Goal: Information Seeking & Learning: Find contact information

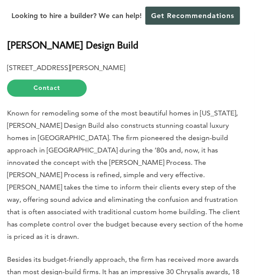
scroll to position [507, 0]
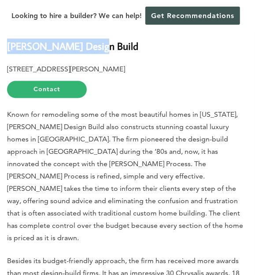
drag, startPoint x: 93, startPoint y: 53, endPoint x: 5, endPoint y: 52, distance: 88.2
copy b "[PERSON_NAME] Design Build"
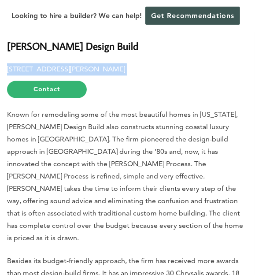
drag, startPoint x: 133, startPoint y: 75, endPoint x: 5, endPoint y: 74, distance: 127.8
copy p "[STREET_ADDRESS][PERSON_NAME]"
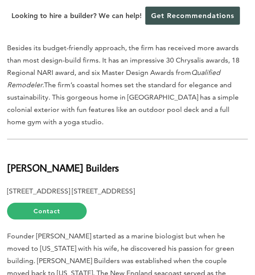
scroll to position [758, 0]
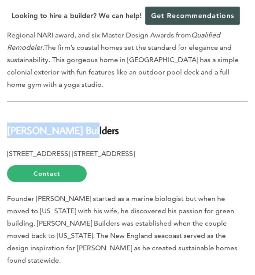
drag, startPoint x: 85, startPoint y: 113, endPoint x: 6, endPoint y: 114, distance: 78.9
copy b "[PERSON_NAME] Builders"
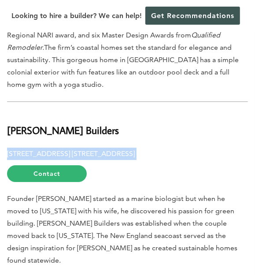
drag, startPoint x: 111, startPoint y: 149, endPoint x: 6, endPoint y: 126, distance: 108.1
copy p "[STREET_ADDRESS] [STREET_ADDRESS]"
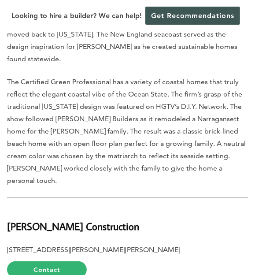
scroll to position [1067, 0]
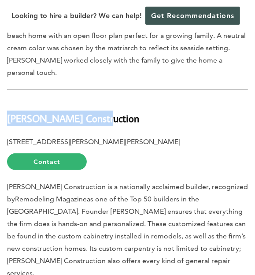
drag, startPoint x: 101, startPoint y: 74, endPoint x: 8, endPoint y: 69, distance: 93.1
click at [8, 100] on h2 "[PERSON_NAME] Construction" at bounding box center [127, 113] width 241 height 26
copy b "[PERSON_NAME] Construction"
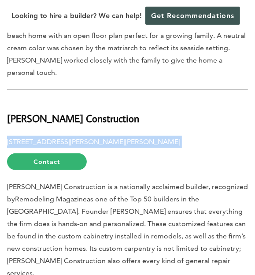
drag, startPoint x: 104, startPoint y: 94, endPoint x: 2, endPoint y: 86, distance: 103.0
copy p "[STREET_ADDRESS][PERSON_NAME][PERSON_NAME]"
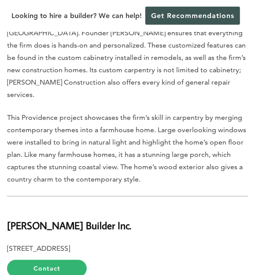
scroll to position [1312, 0]
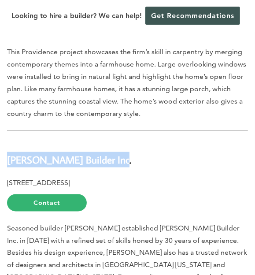
drag, startPoint x: 111, startPoint y: 105, endPoint x: 7, endPoint y: 99, distance: 104.2
click at [7, 141] on h2 "[PERSON_NAME] Builder Inc." at bounding box center [127, 154] width 241 height 26
copy b "[PERSON_NAME] Builder Inc."
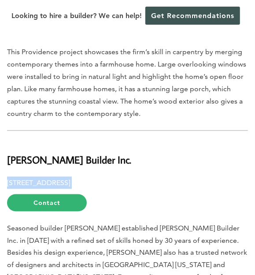
drag, startPoint x: 118, startPoint y: 126, endPoint x: 3, endPoint y: 119, distance: 115.2
copy p "[STREET_ADDRESS]"
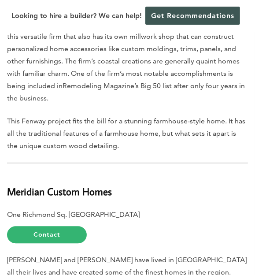
scroll to position [1565, 0]
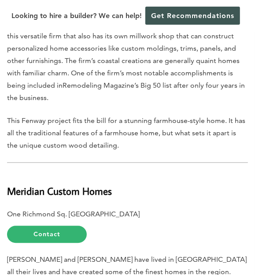
drag, startPoint x: 115, startPoint y: 124, endPoint x: 7, endPoint y: 116, distance: 108.2
click at [7, 173] on h2 "Meridian Custom Homes" at bounding box center [127, 186] width 241 height 26
copy b "Meridian Custom Homes"
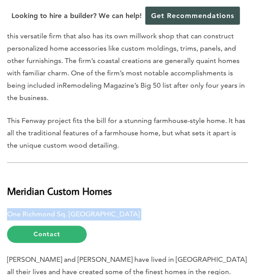
drag, startPoint x: 187, startPoint y: 146, endPoint x: 0, endPoint y: 138, distance: 186.6
copy p "One Richmond Sq. [GEOGRAPHIC_DATA]"
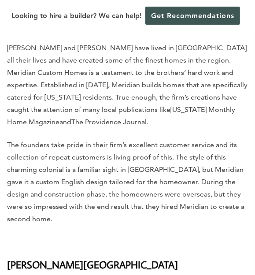
scroll to position [1781, 0]
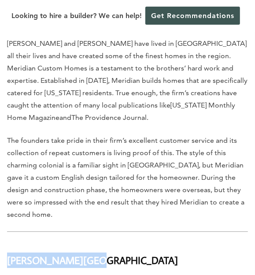
drag, startPoint x: 77, startPoint y: 193, endPoint x: 4, endPoint y: 189, distance: 73.3
drag, startPoint x: 166, startPoint y: 217, endPoint x: 1, endPoint y: 217, distance: 164.8
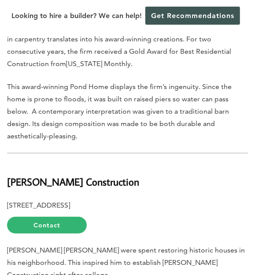
scroll to position [2196, 0]
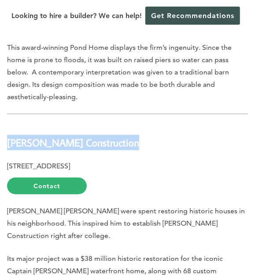
drag, startPoint x: 120, startPoint y: 67, endPoint x: 7, endPoint y: 52, distance: 113.8
click at [7, 125] on h2 "[PERSON_NAME] Construction" at bounding box center [127, 138] width 241 height 26
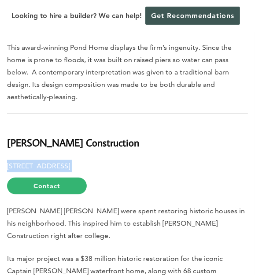
drag, startPoint x: 123, startPoint y: 84, endPoint x: -2, endPoint y: 71, distance: 126.2
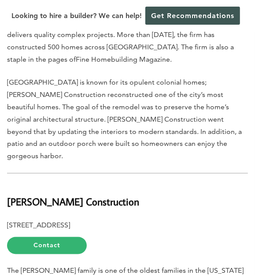
scroll to position [2456, 0]
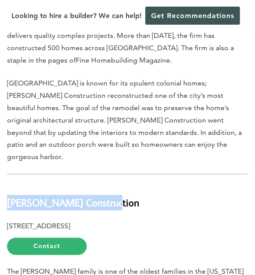
drag, startPoint x: 107, startPoint y: 110, endPoint x: 0, endPoint y: 112, distance: 107.1
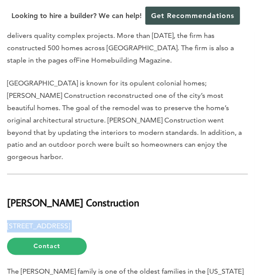
drag, startPoint x: 122, startPoint y: 136, endPoint x: 1, endPoint y: 126, distance: 121.6
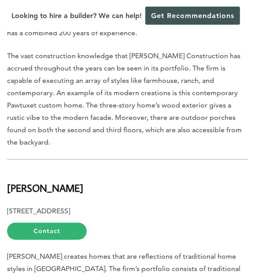
scroll to position [2770, 0]
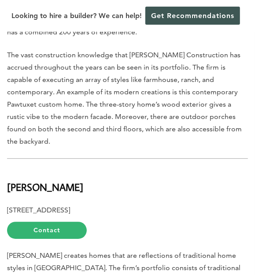
drag, startPoint x: 103, startPoint y: 78, endPoint x: 10, endPoint y: 76, distance: 92.6
click at [10, 169] on h2 "[PERSON_NAME]" at bounding box center [127, 182] width 241 height 26
drag, startPoint x: 155, startPoint y: 104, endPoint x: -2, endPoint y: 100, distance: 156.5
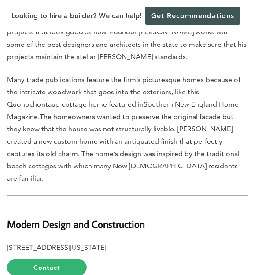
scroll to position [3031, 0]
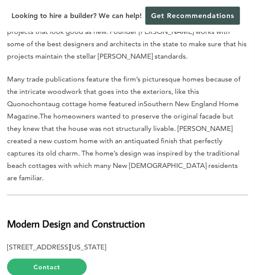
drag, startPoint x: 152, startPoint y: 107, endPoint x: 1, endPoint y: 111, distance: 150.8
click at [1, 111] on div "Last updated on [DATE] 12:32 pm [US_STATE] is a cozy little state, just 140 mil…" at bounding box center [127, 161] width 255 height 5868
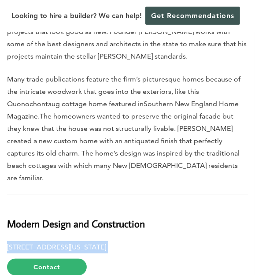
drag, startPoint x: 186, startPoint y: 126, endPoint x: -2, endPoint y: 119, distance: 188.3
click at [0, 119] on html "Cookies at Home Builder Digest To provide the best experience on this website, …" at bounding box center [127, 255] width 255 height 6573
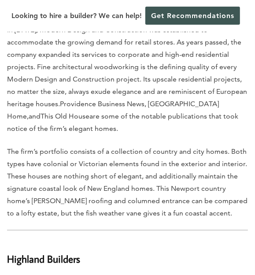
scroll to position [3299, 0]
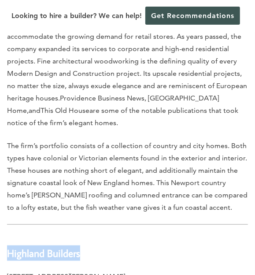
drag, startPoint x: 85, startPoint y: 134, endPoint x: -1, endPoint y: 120, distance: 87.8
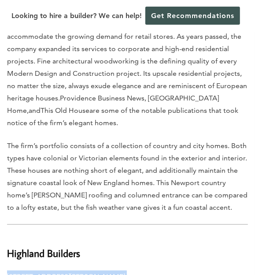
drag, startPoint x: 117, startPoint y: 160, endPoint x: 3, endPoint y: 154, distance: 113.9
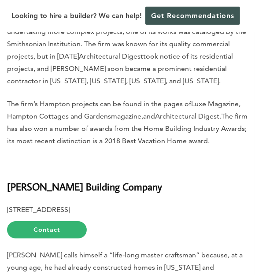
scroll to position [3960, 0]
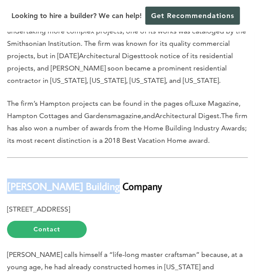
drag, startPoint x: 112, startPoint y: 66, endPoint x: 3, endPoint y: 59, distance: 109.9
drag, startPoint x: 126, startPoint y: 93, endPoint x: 6, endPoint y: 85, distance: 121.0
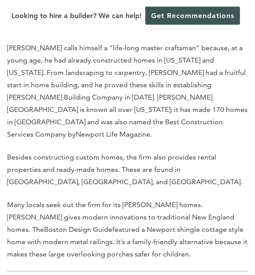
scroll to position [4168, 0]
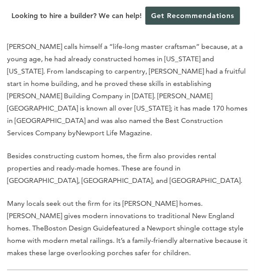
drag, startPoint x: 77, startPoint y: 172, endPoint x: 0, endPoint y: 160, distance: 78.0
drag, startPoint x: 115, startPoint y: 189, endPoint x: 5, endPoint y: 190, distance: 109.7
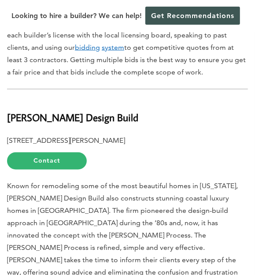
scroll to position [459, 0]
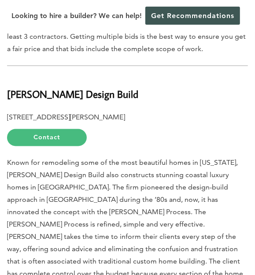
click at [56, 143] on link "Contact" at bounding box center [47, 137] width 80 height 17
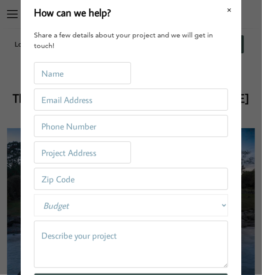
click at [222, 6] on button "Close modal" at bounding box center [229, 10] width 23 height 19
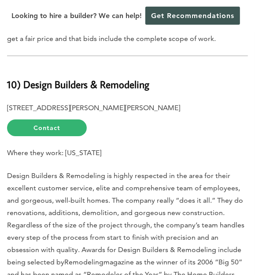
scroll to position [794, 0]
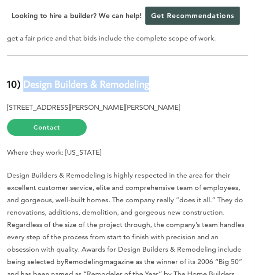
drag, startPoint x: 150, startPoint y: 74, endPoint x: 22, endPoint y: 71, distance: 127.8
click at [22, 71] on h2 "10) Design Builders & Remodeling" at bounding box center [127, 79] width 241 height 26
copy b "Design Builders & Remodeling"
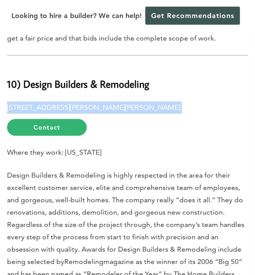
drag, startPoint x: 145, startPoint y: 94, endPoint x: -3, endPoint y: 88, distance: 148.2
copy p "904 Ethan Allen Highway, Ridgefield, CT 06877"
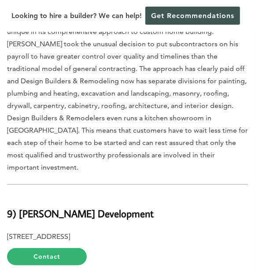
scroll to position [1108, 0]
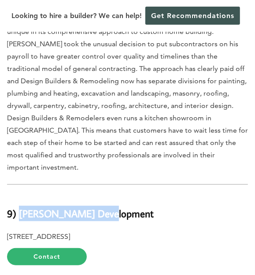
drag, startPoint x: 110, startPoint y: 194, endPoint x: 18, endPoint y: 192, distance: 92.1
click at [18, 195] on h2 "9) Milton Development" at bounding box center [127, 208] width 241 height 26
copy b "Milton Development"
drag, startPoint x: 123, startPoint y: 212, endPoint x: -3, endPoint y: 197, distance: 126.0
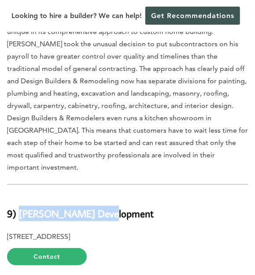
copy p "1046 Post Rd E, Westport, CT 06880"
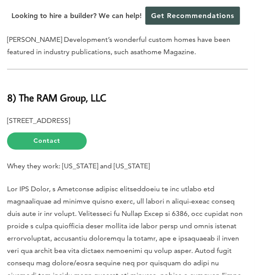
scroll to position [1513, 0]
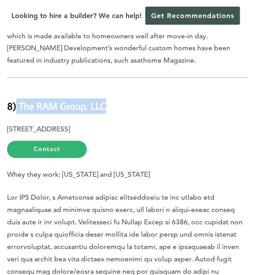
drag, startPoint x: 112, startPoint y: 84, endPoint x: 17, endPoint y: 71, distance: 96.0
click at [17, 89] on h2 "8) The RAM Group, LLC" at bounding box center [127, 102] width 241 height 26
copy b "The RAM Group, LLC"
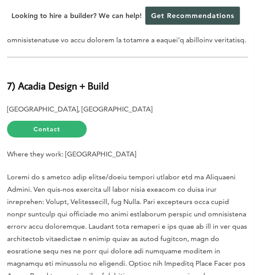
scroll to position [1880, 0]
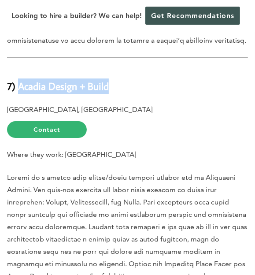
drag, startPoint x: 109, startPoint y: 61, endPoint x: 17, endPoint y: 50, distance: 92.8
click at [17, 68] on h2 "7) Acadia Design + Build" at bounding box center [127, 81] width 241 height 26
copy b "Acadia Design + Build"
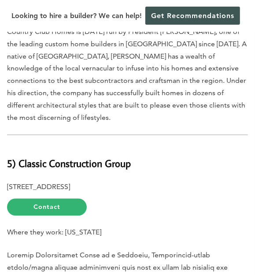
scroll to position [2532, 0]
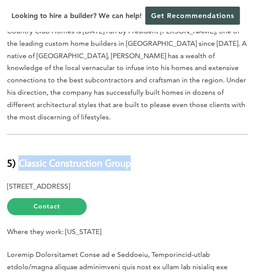
drag, startPoint x: 137, startPoint y: 113, endPoint x: 18, endPoint y: 107, distance: 119.2
click at [18, 145] on h2 "5) Classic Construction Group" at bounding box center [127, 158] width 241 height 26
copy b "Classic Construction Group"
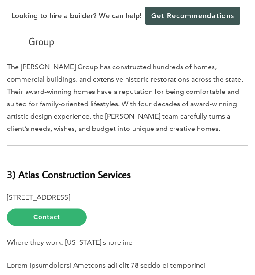
scroll to position [3427, 0]
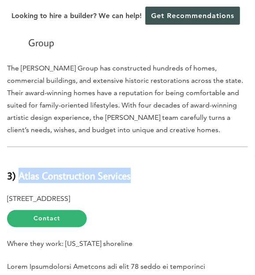
drag, startPoint x: 132, startPoint y: 90, endPoint x: 19, endPoint y: 88, distance: 112.8
click at [19, 158] on h2 "3) Atlas Construction Services" at bounding box center [127, 171] width 241 height 26
copy b "Atlas Construction Services"
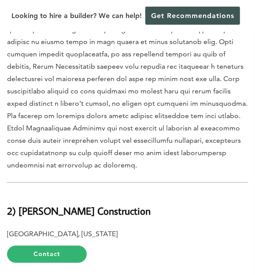
scroll to position [3743, 0]
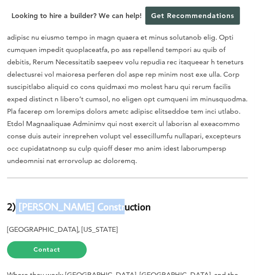
drag, startPoint x: 108, startPoint y: 111, endPoint x: 15, endPoint y: 107, distance: 93.5
click at [15, 200] on b "2) Mattera Construction" at bounding box center [79, 206] width 144 height 13
copy b "Mattera Construction"
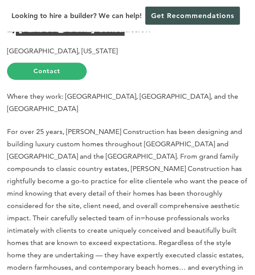
scroll to position [4038, 0]
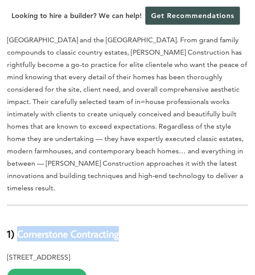
drag, startPoint x: 128, startPoint y: 109, endPoint x: 18, endPoint y: 102, distance: 110.4
click at [18, 216] on h2 "1) Cornerstone Contracting" at bounding box center [127, 229] width 241 height 26
copy b "Cornerstone Contracting"
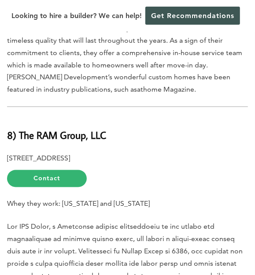
scroll to position [1484, 0]
drag, startPoint x: 152, startPoint y: 132, endPoint x: 7, endPoint y: 133, distance: 145.4
click at [7, 152] on p "10 Glenville St, 3rd Floor, Greenwich, CT 068631, USA Contact" at bounding box center [127, 169] width 241 height 35
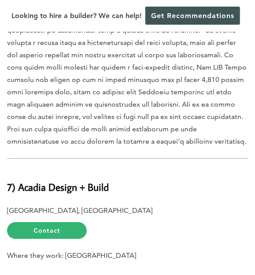
scroll to position [1825, 0]
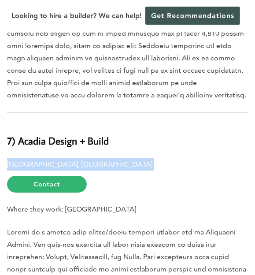
drag, startPoint x: 48, startPoint y: 140, endPoint x: 0, endPoint y: 138, distance: 48.1
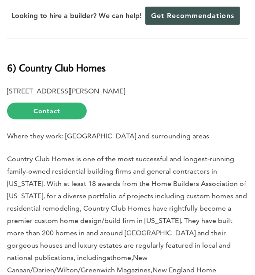
scroll to position [2209, 0]
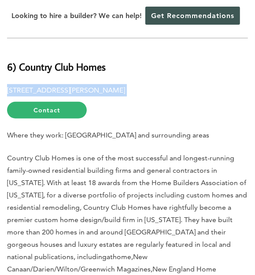
drag, startPoint x: 115, startPoint y: 67, endPoint x: 3, endPoint y: 56, distance: 112.0
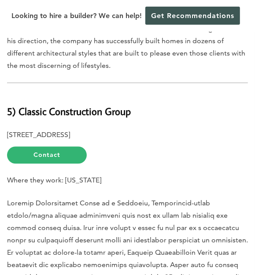
scroll to position [2590, 0]
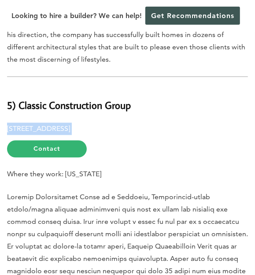
drag, startPoint x: 150, startPoint y: 79, endPoint x: 3, endPoint y: 71, distance: 147.4
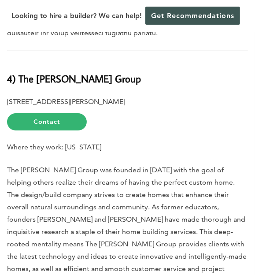
scroll to position [2939, 0]
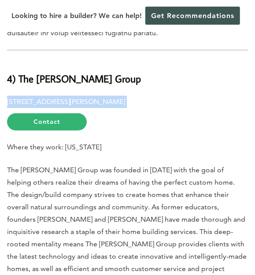
drag, startPoint x: -3, startPoint y: 70, endPoint x: 7, endPoint y: 50, distance: 21.9
click at [7, 96] on p "30 Grassy Hill Rd, Roxbury, CT 06783 Contact" at bounding box center [127, 113] width 241 height 35
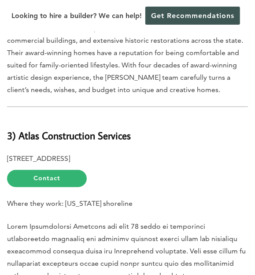
scroll to position [3463, 0]
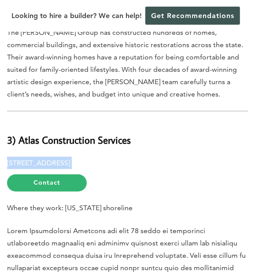
drag, startPoint x: 157, startPoint y: 79, endPoint x: -3, endPoint y: 81, distance: 160.0
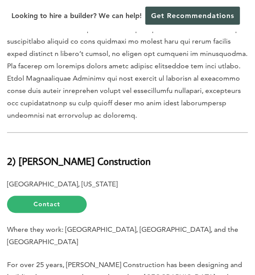
scroll to position [3787, 0]
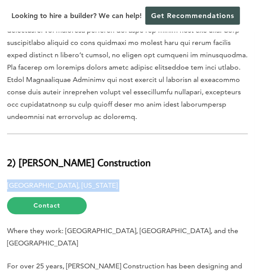
drag, startPoint x: 87, startPoint y: 89, endPoint x: 0, endPoint y: 90, distance: 87.3
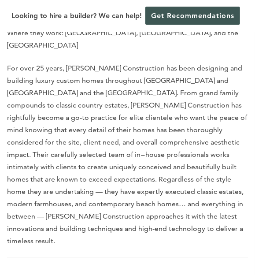
scroll to position [3985, 0]
drag, startPoint x: 160, startPoint y: 186, endPoint x: -3, endPoint y: 184, distance: 162.6
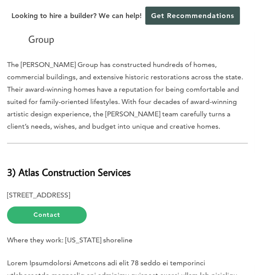
scroll to position [3429, 0]
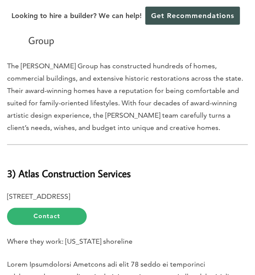
drag, startPoint x: 164, startPoint y: 110, endPoint x: 0, endPoint y: 110, distance: 163.9
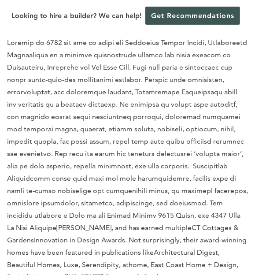
scroll to position [4322, 0]
